Goal: Navigation & Orientation: Find specific page/section

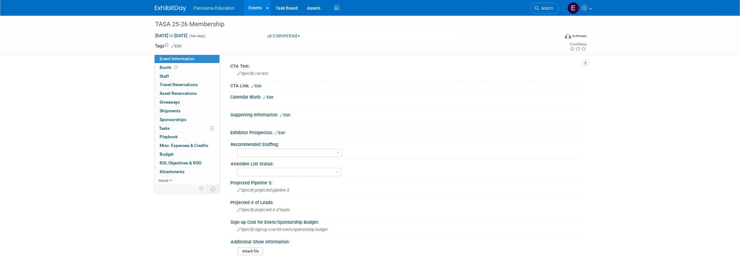
click at [172, 5] on img at bounding box center [170, 8] width 31 height 6
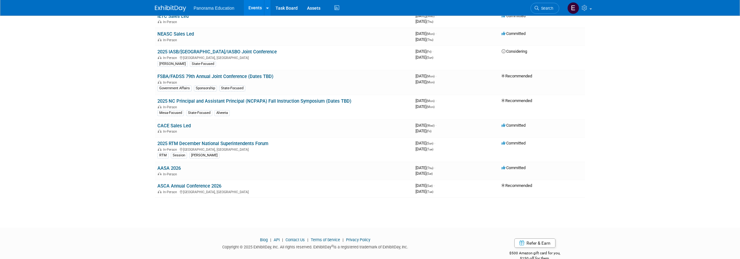
scroll to position [628, 0]
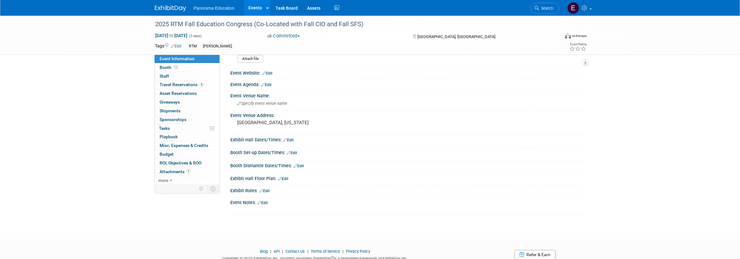
click at [166, 8] on img at bounding box center [170, 8] width 31 height 6
